Goal: Ask a question

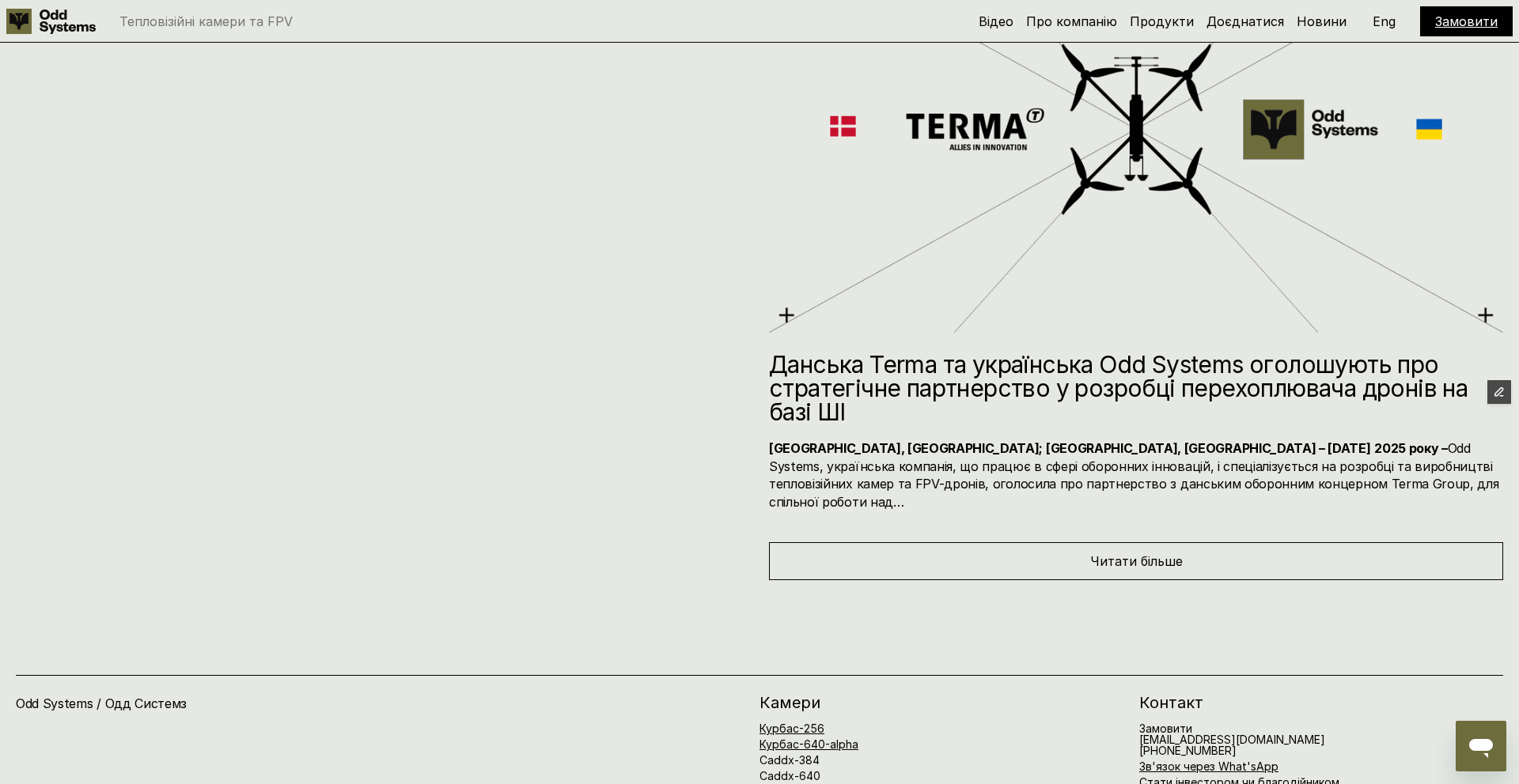
scroll to position [9226, 0]
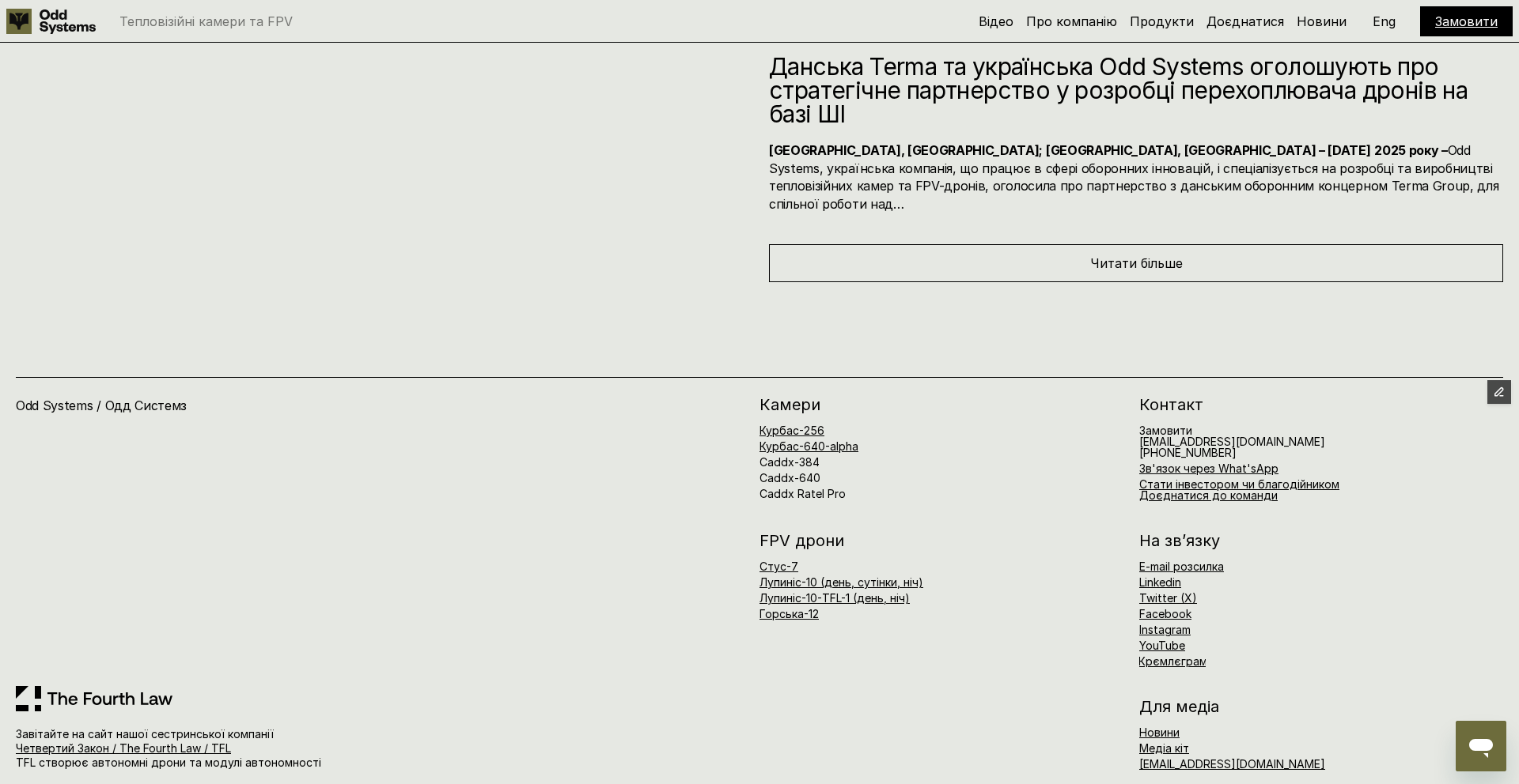
click at [1475, 751] on icon "Open messaging window" at bounding box center [1481, 746] width 29 height 29
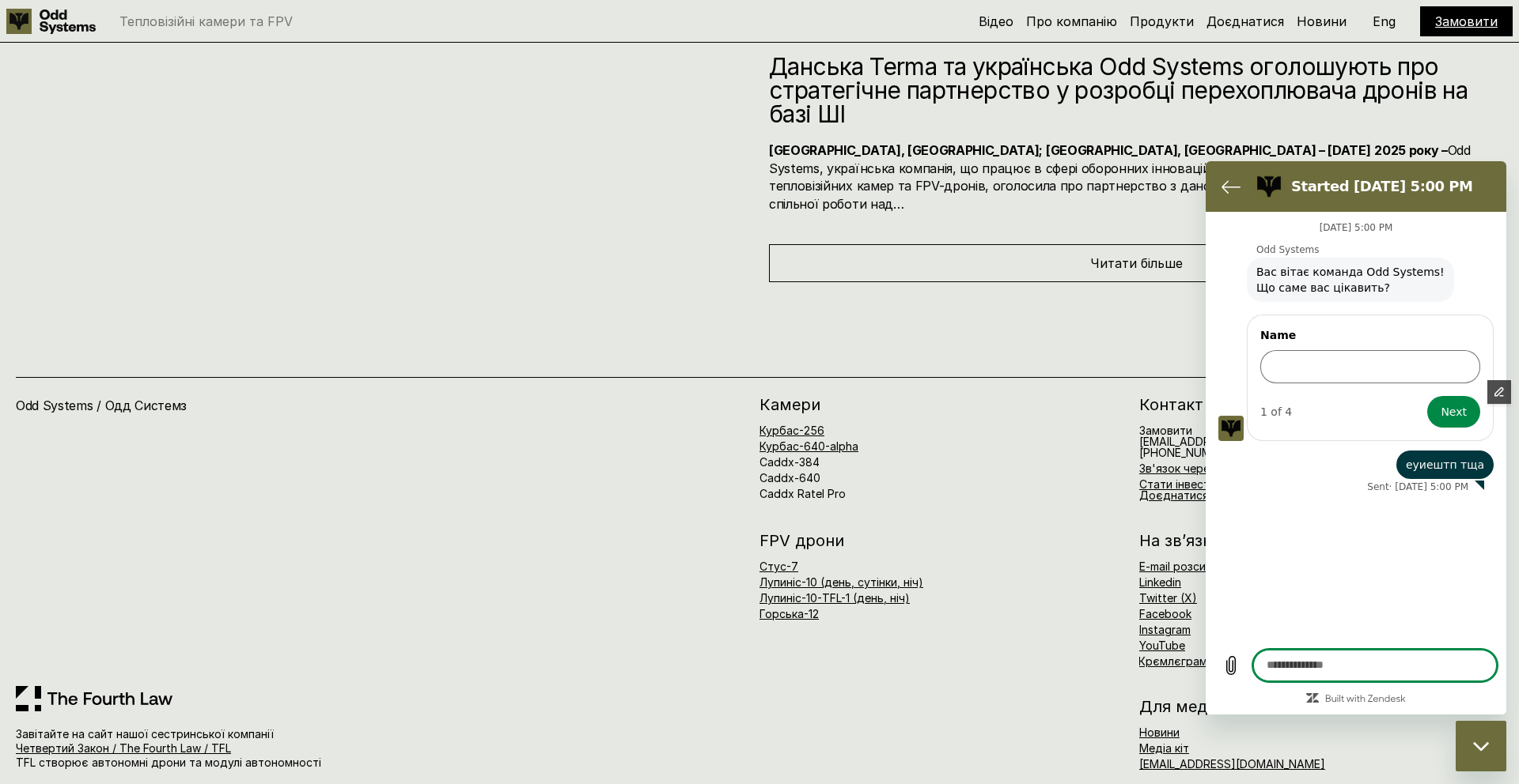
scroll to position [0, 0]
click at [1291, 390] on form "Name 1 of 4 Next" at bounding box center [1370, 378] width 220 height 100
click at [1291, 362] on input "Name" at bounding box center [1370, 366] width 220 height 33
type input "****"
click at [1234, 193] on icon "Back to the conversation list" at bounding box center [1230, 187] width 19 height 19
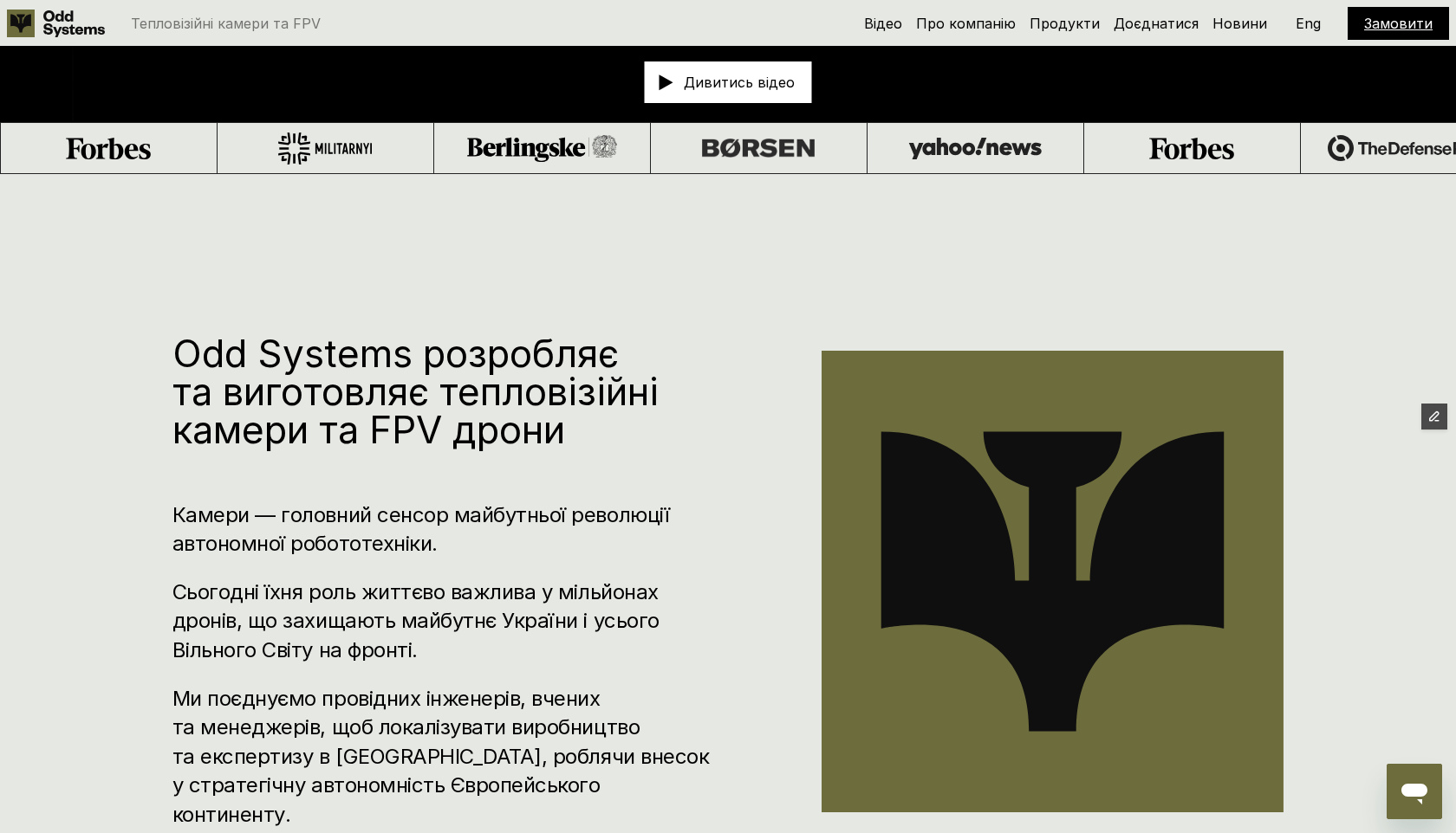
click at [1425, 785] on icon "Open messaging window" at bounding box center [1414, 791] width 31 height 31
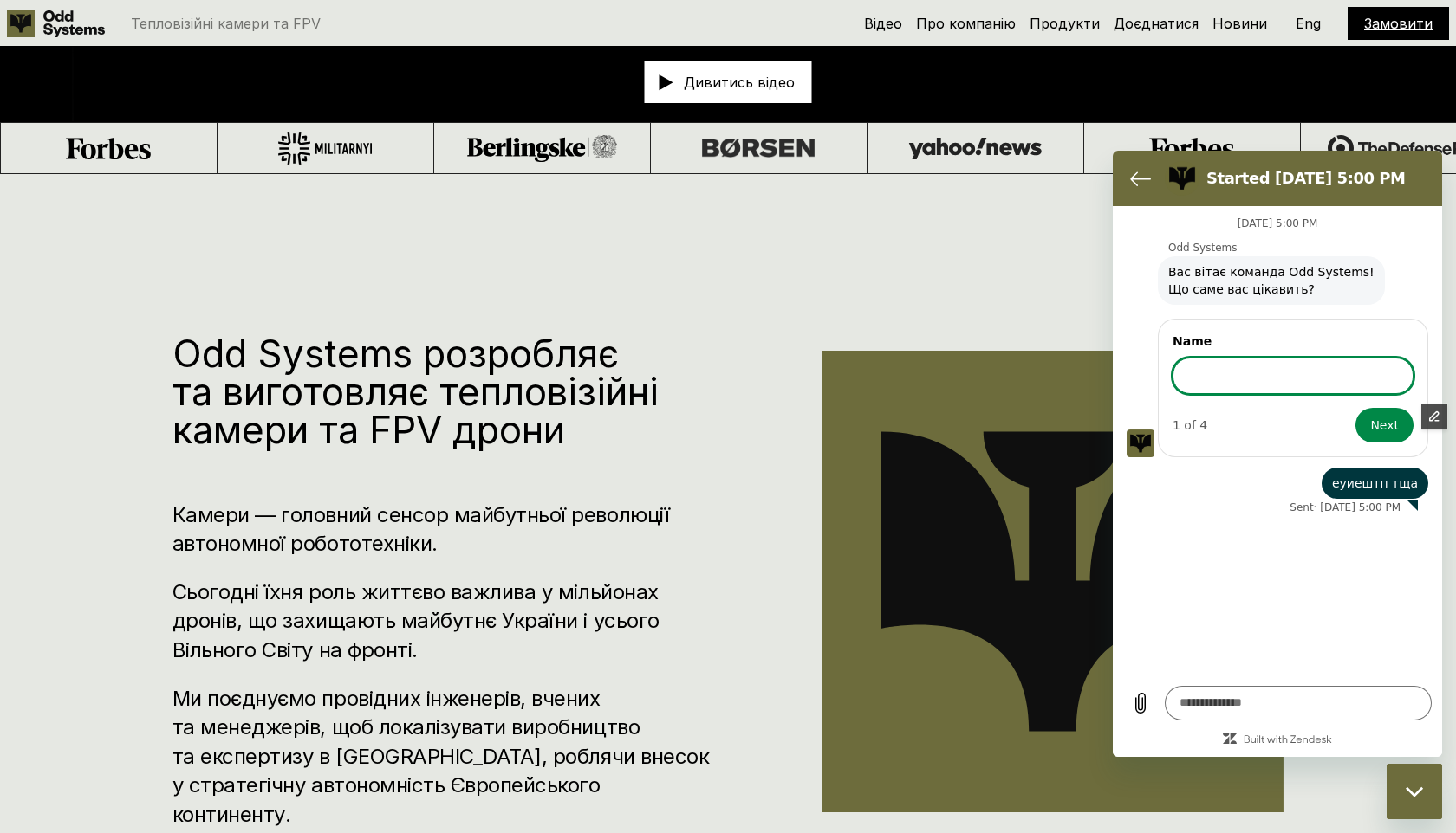
click at [1252, 373] on input "Name" at bounding box center [1292, 375] width 241 height 36
type input "****"
click at [1384, 424] on span "Edit Content" at bounding box center [1376, 417] width 75 height 20
click at [1376, 428] on div "Edit Content" at bounding box center [1392, 417] width 108 height 26
click at [1388, 420] on span "Edit Content" at bounding box center [1376, 417] width 75 height 20
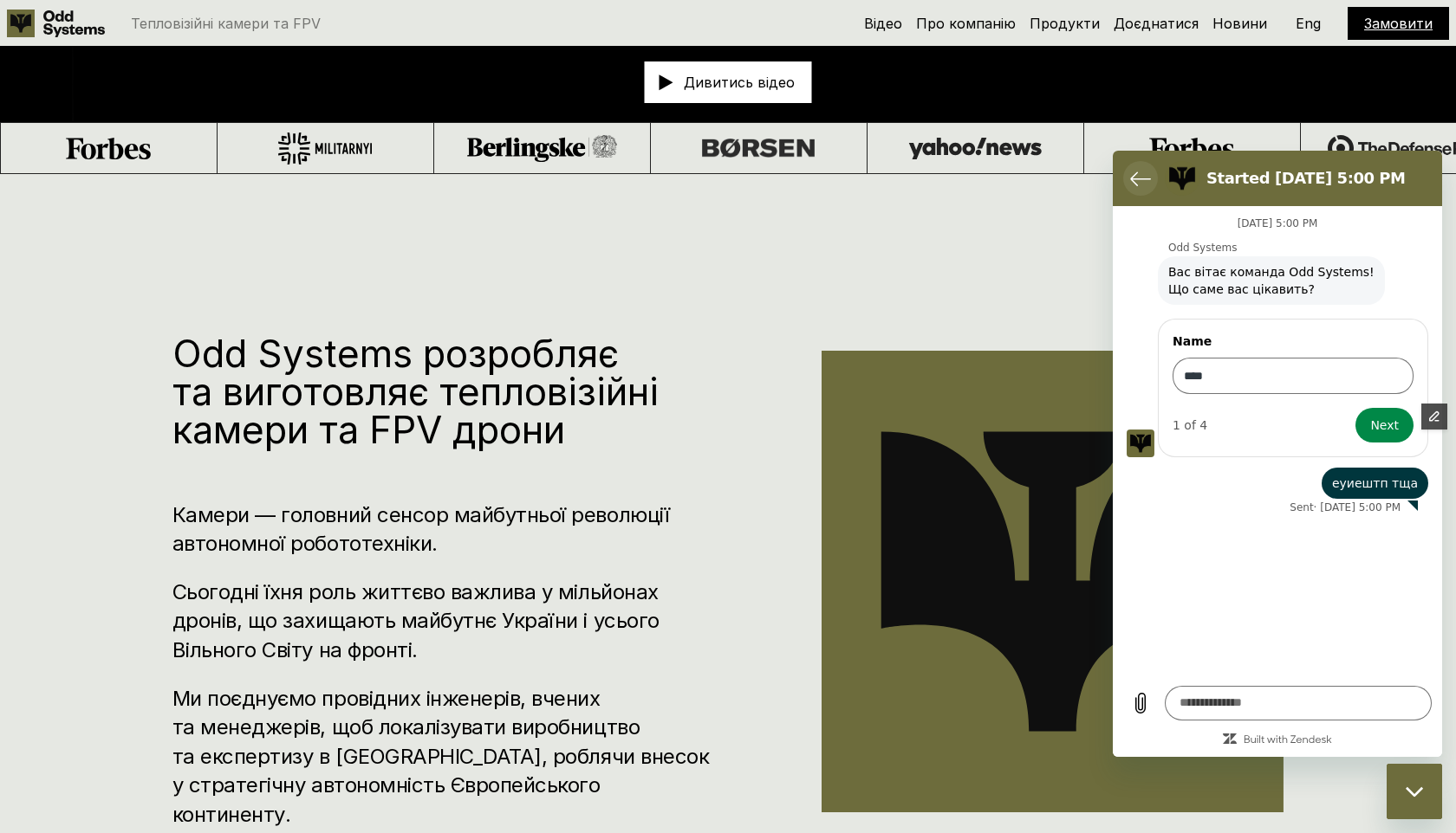
click at [1146, 176] on icon "Back to the conversation list" at bounding box center [1140, 178] width 20 height 20
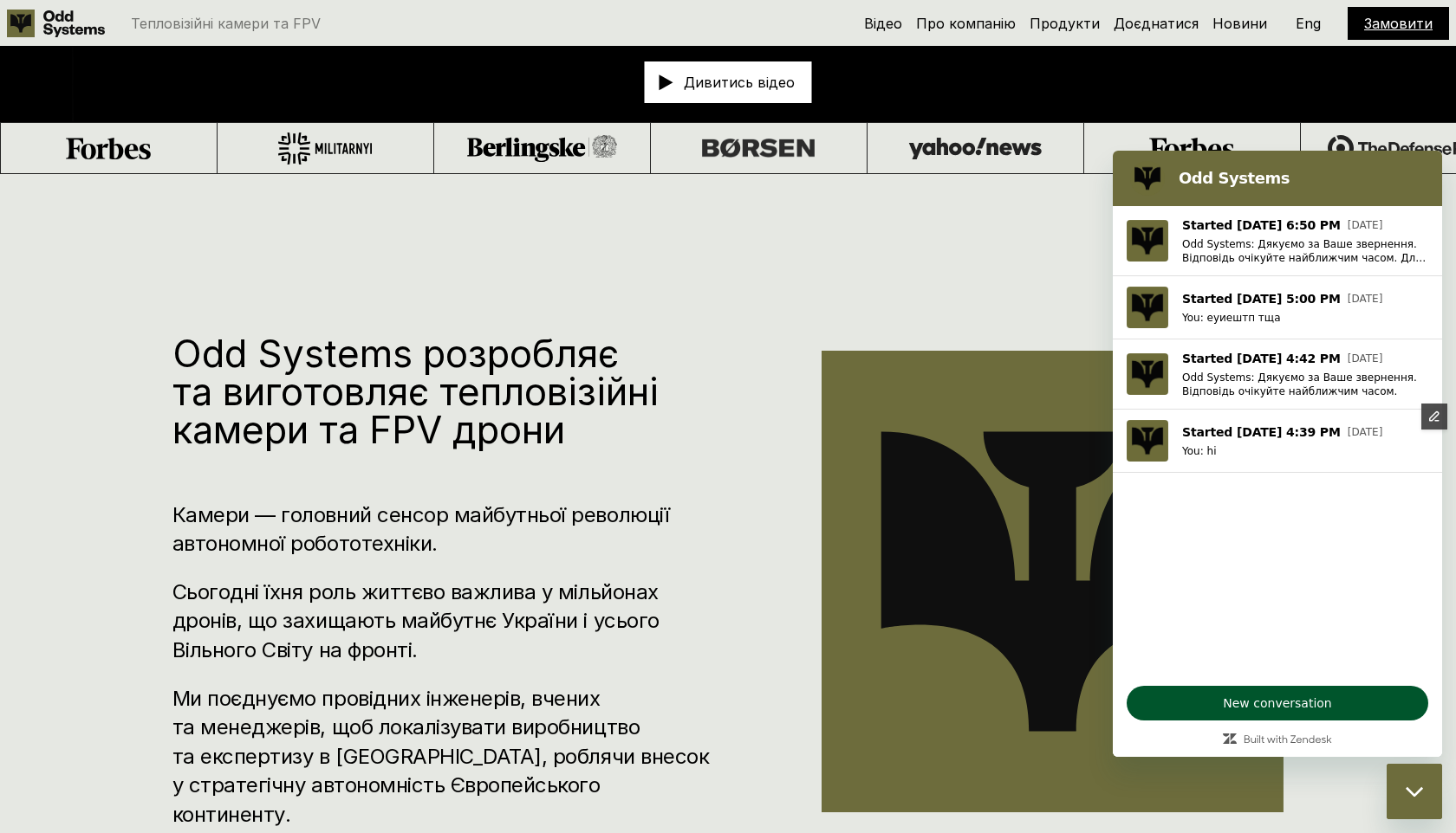
click at [1266, 696] on span "New conversation" at bounding box center [1277, 703] width 272 height 20
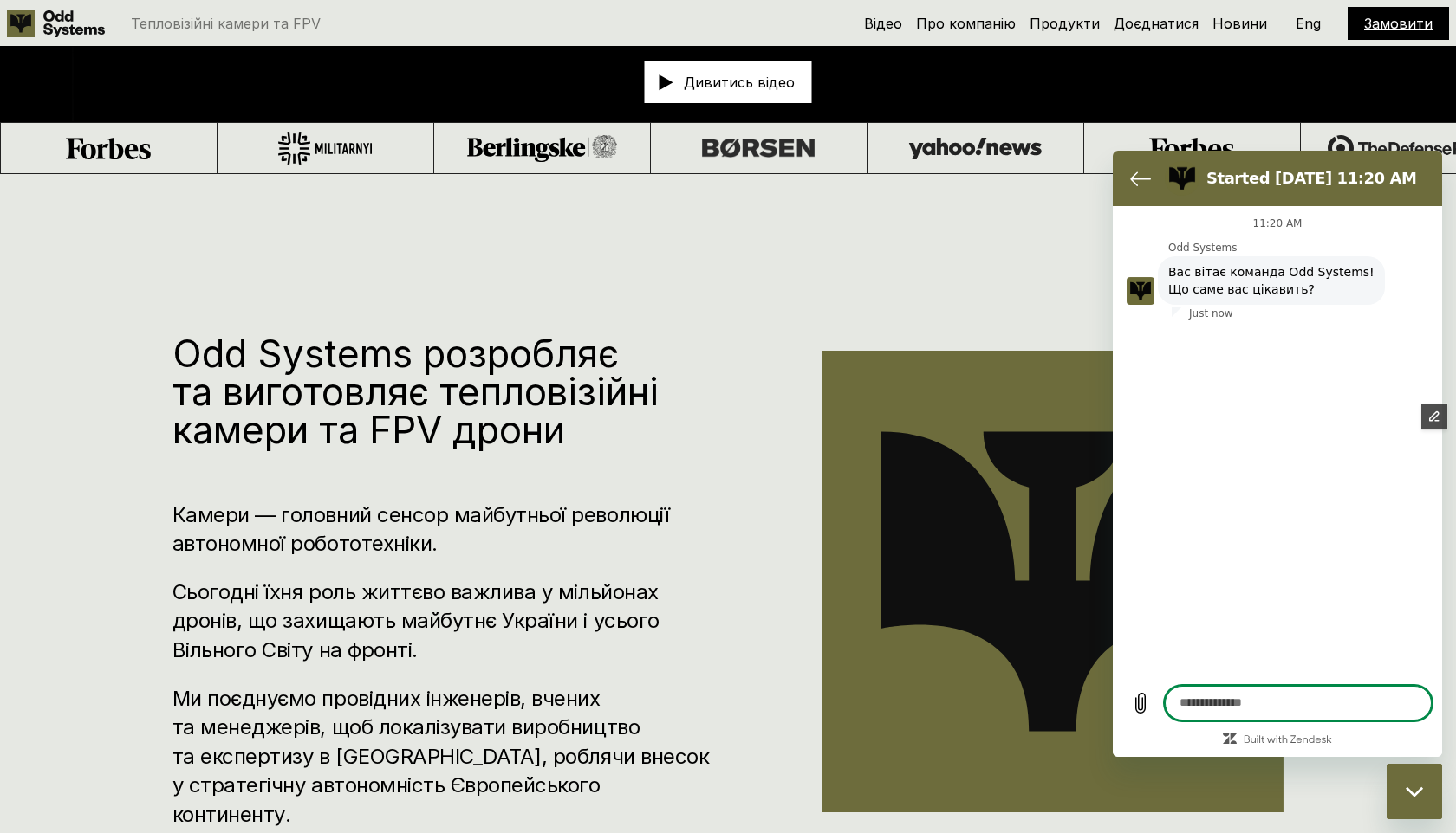
type textarea "*"
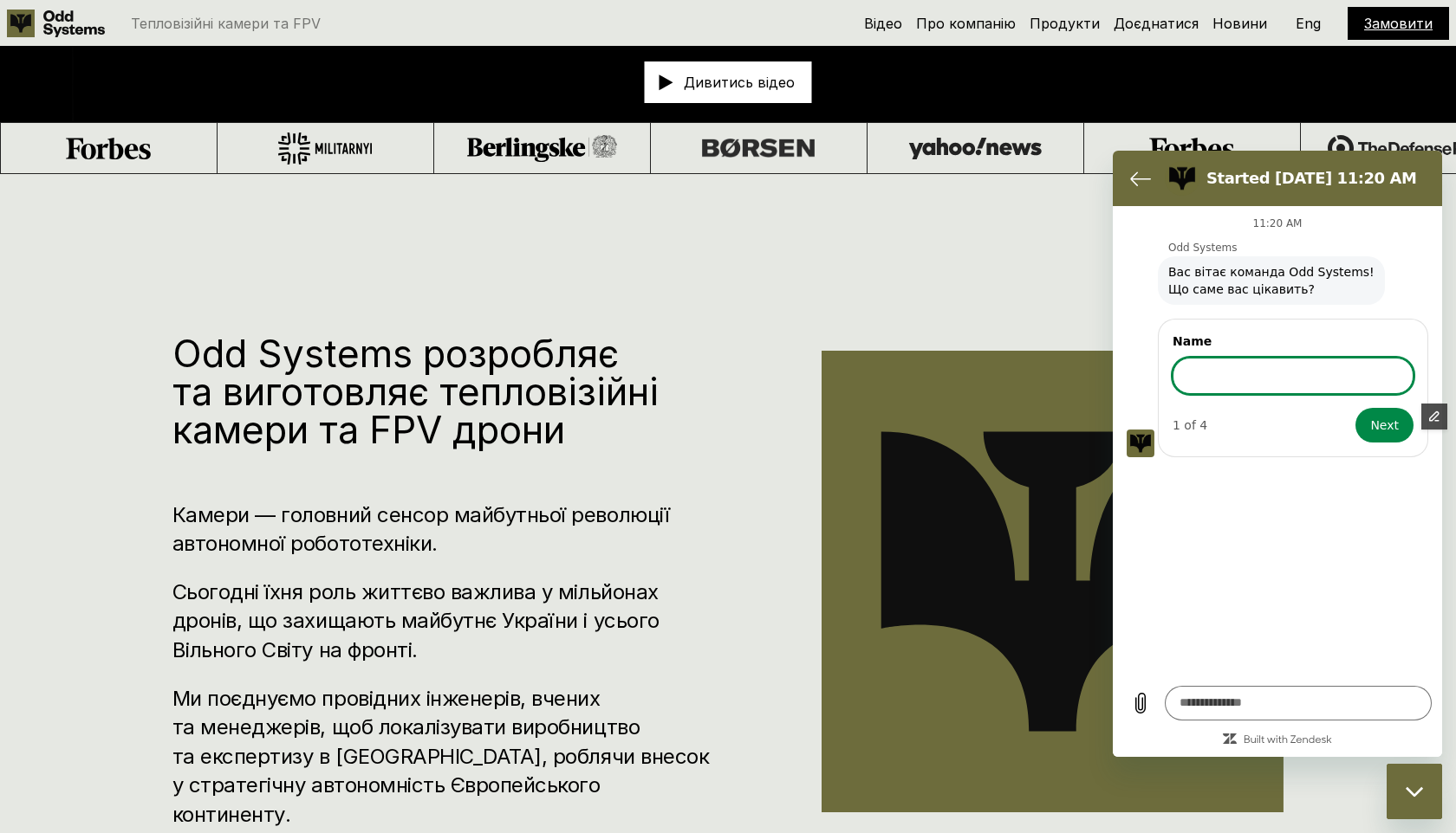
click at [1240, 378] on input "Name" at bounding box center [1292, 375] width 241 height 36
type input "****"
click at [1378, 423] on span "Edit Content" at bounding box center [1376, 417] width 75 height 20
click at [1390, 431] on span "Next" at bounding box center [1384, 425] width 29 height 20
type textarea "*"
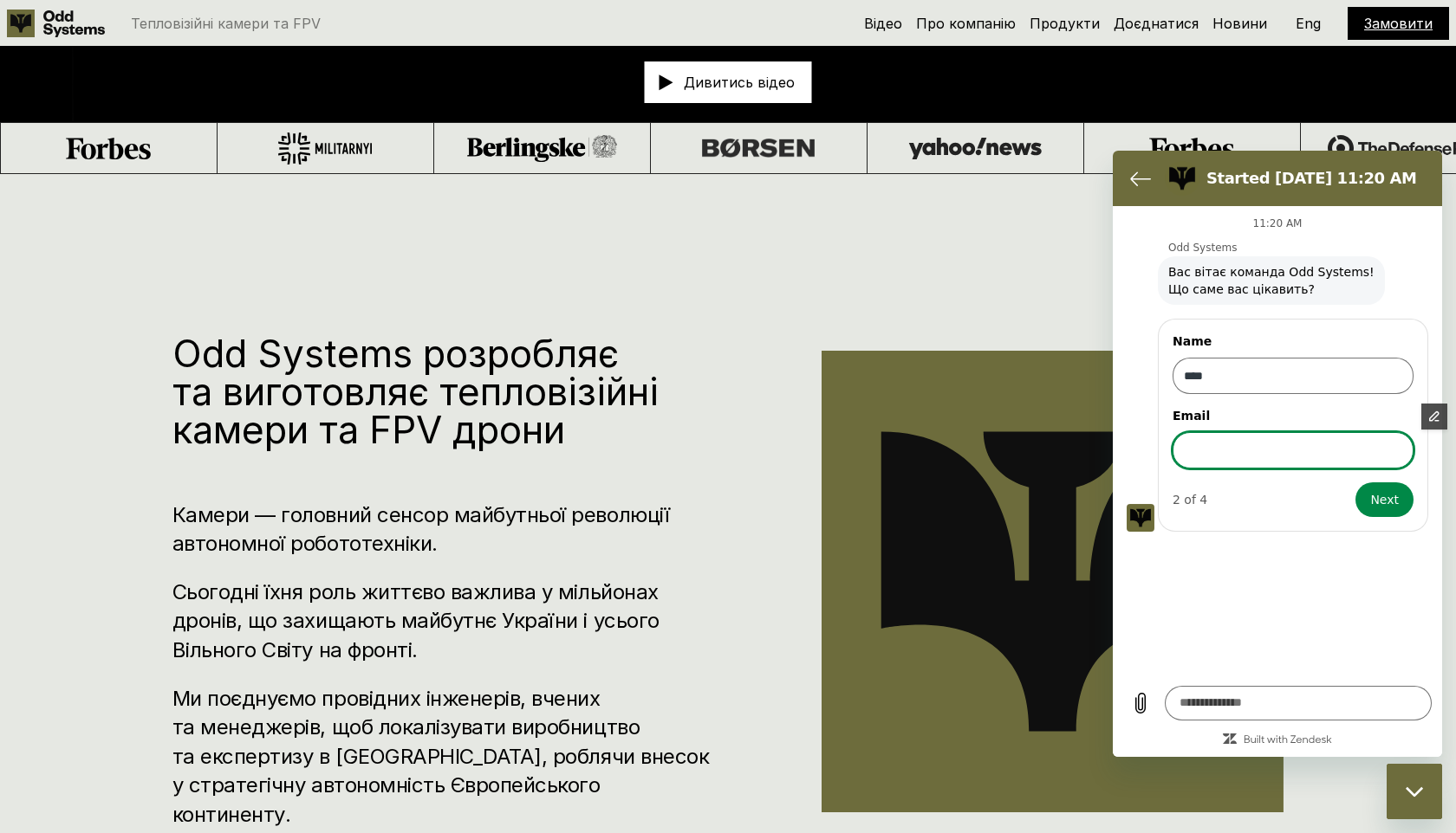
click at [1355, 440] on input "Email" at bounding box center [1292, 449] width 241 height 36
type input "**********"
click at [1400, 505] on button "Next" at bounding box center [1384, 499] width 58 height 34
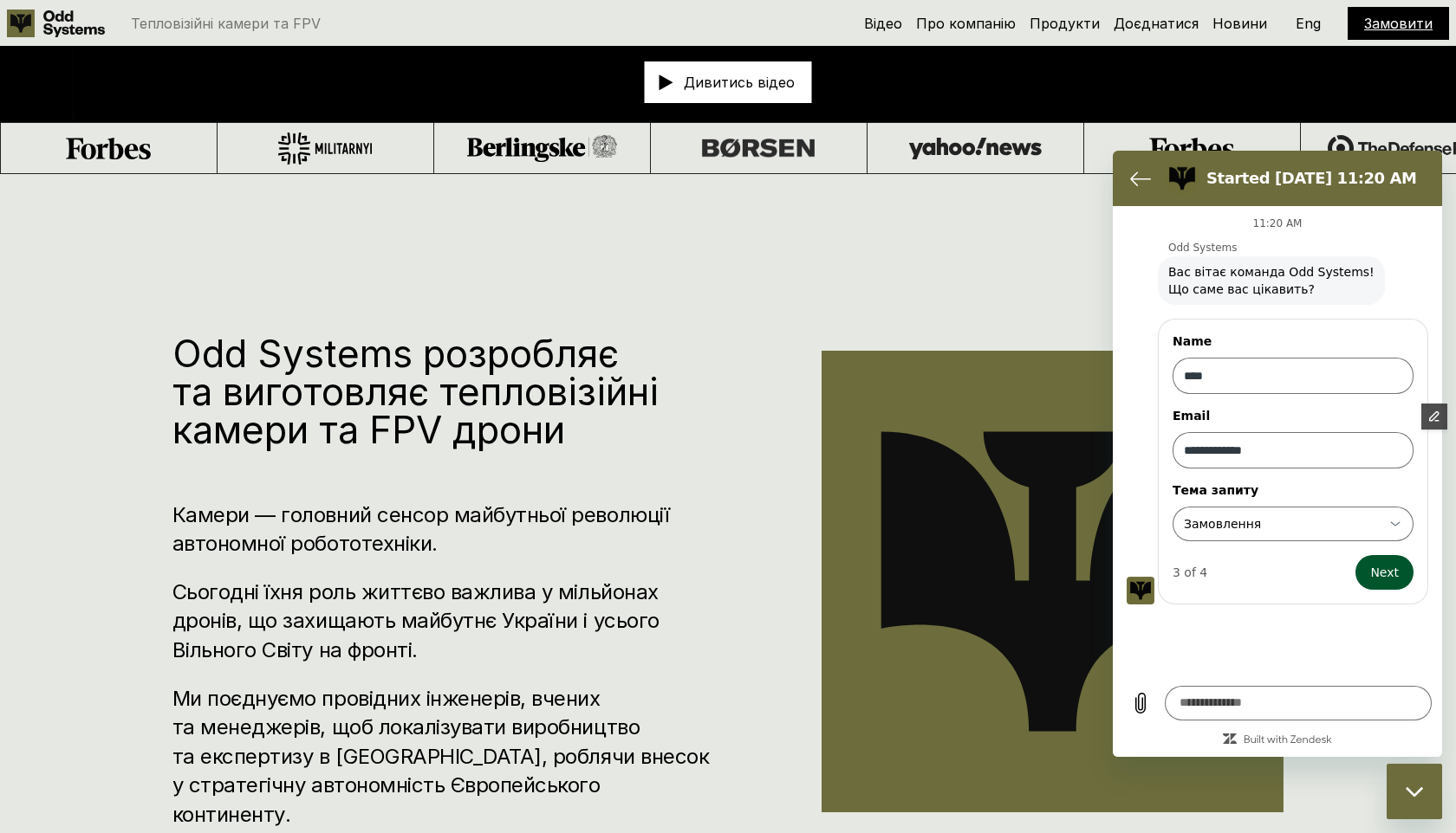
click at [1389, 581] on span "Next" at bounding box center [1384, 572] width 29 height 20
type textarea "*"
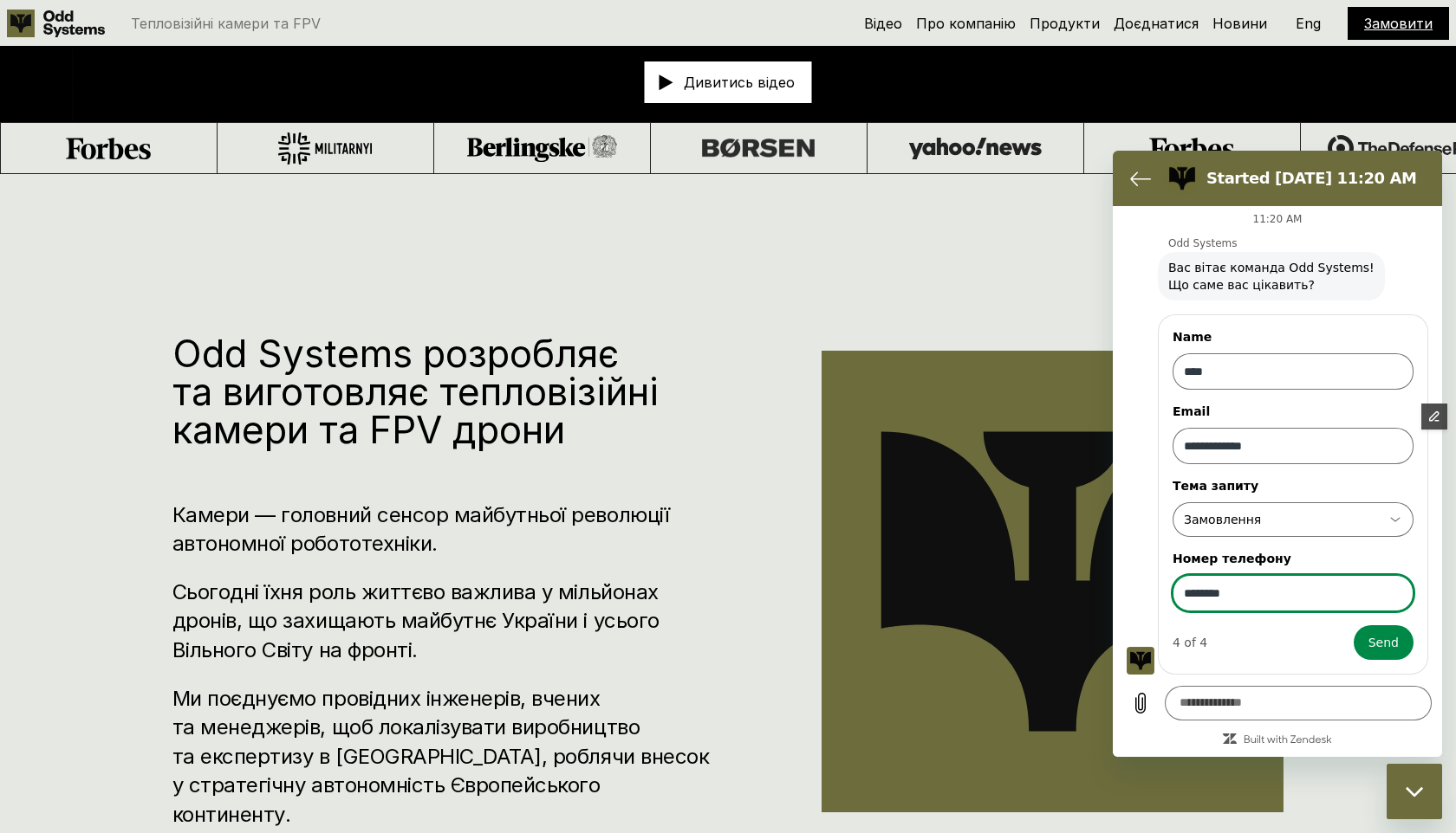
type input "********"
click at [1390, 660] on div "**********" at bounding box center [1292, 495] width 270 height 361
click at [1389, 642] on span "Send" at bounding box center [1383, 643] width 31 height 20
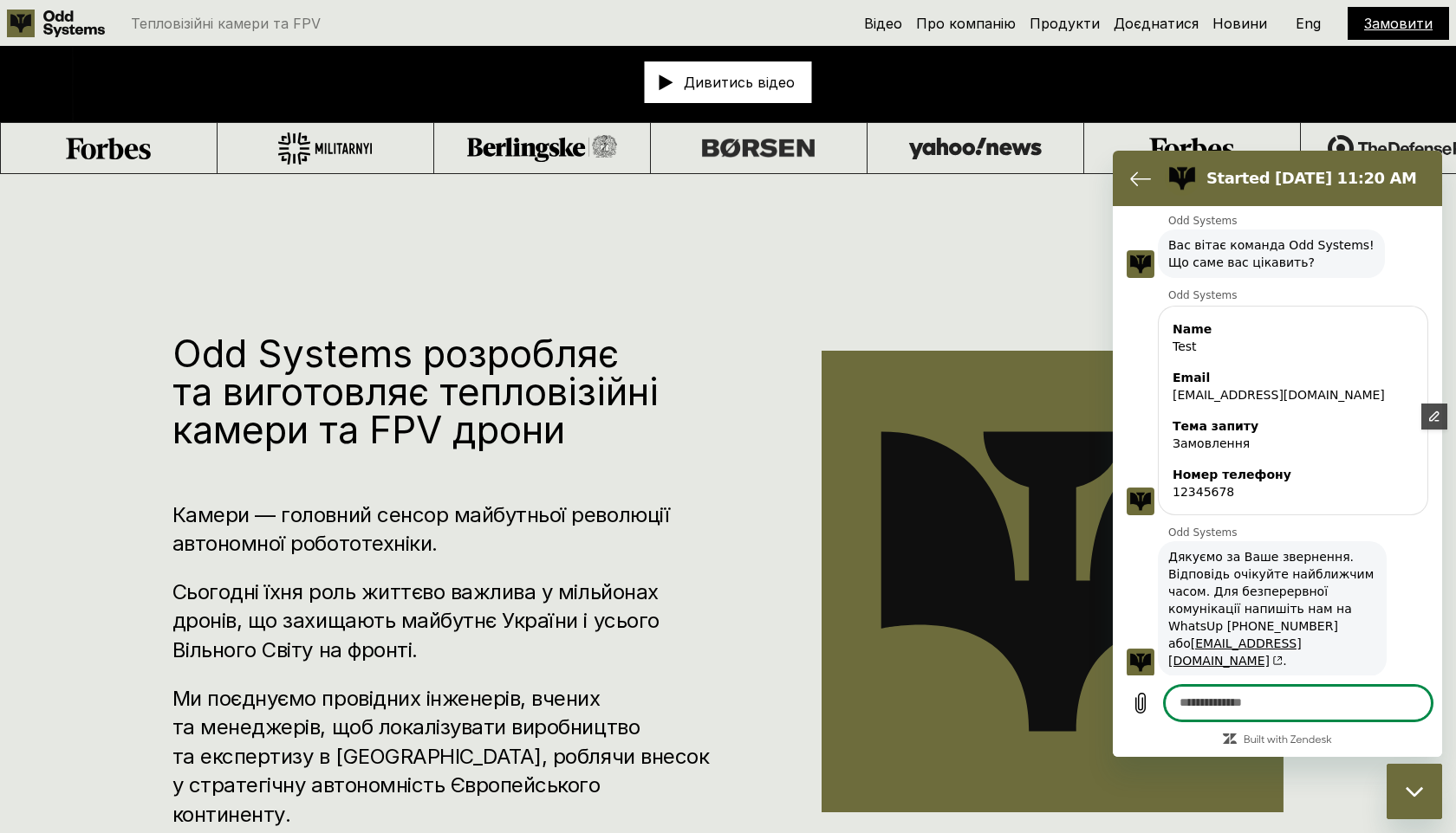
scroll to position [31, 0]
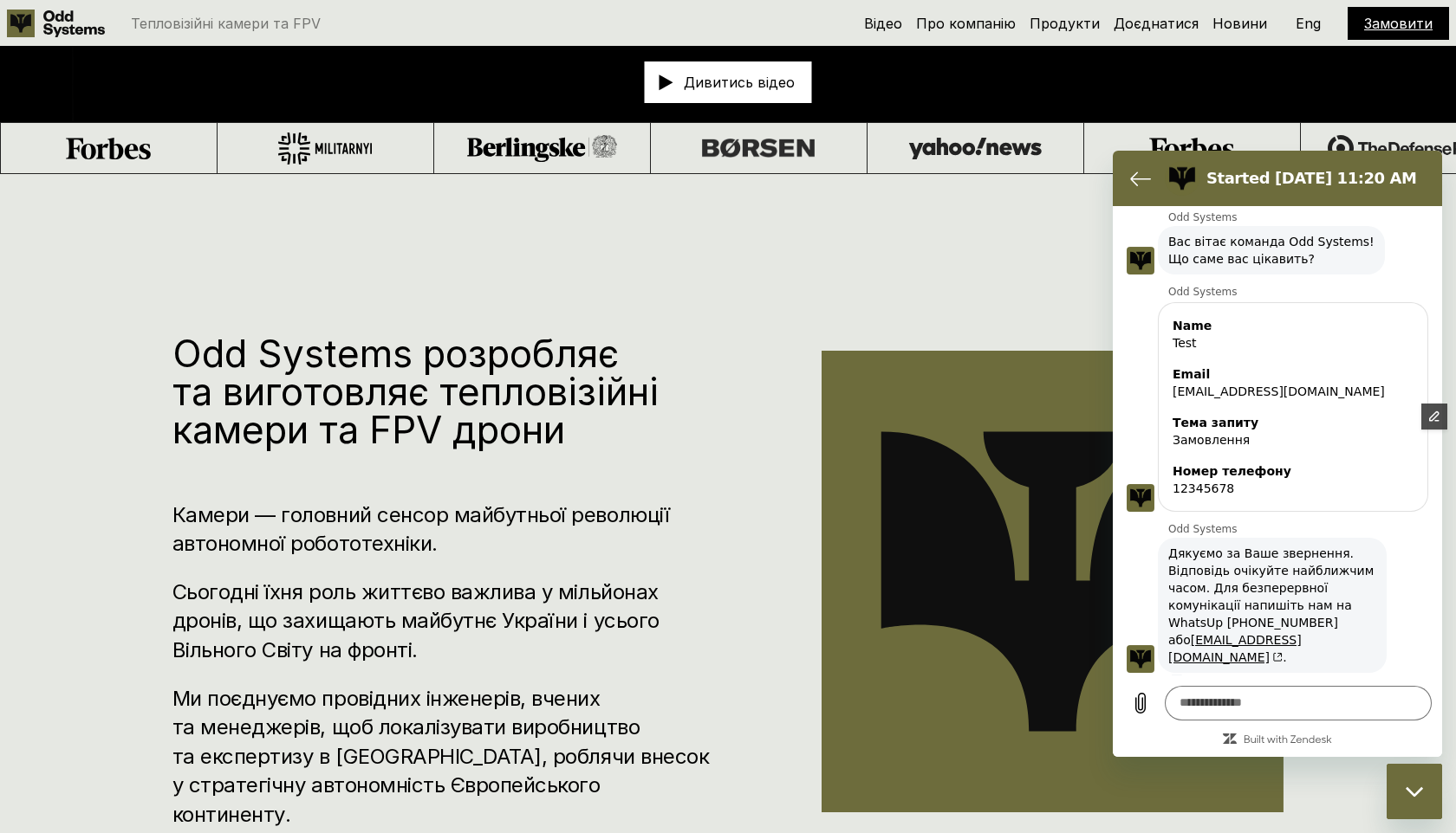
type textarea "*"
